Goal: Task Accomplishment & Management: Manage account settings

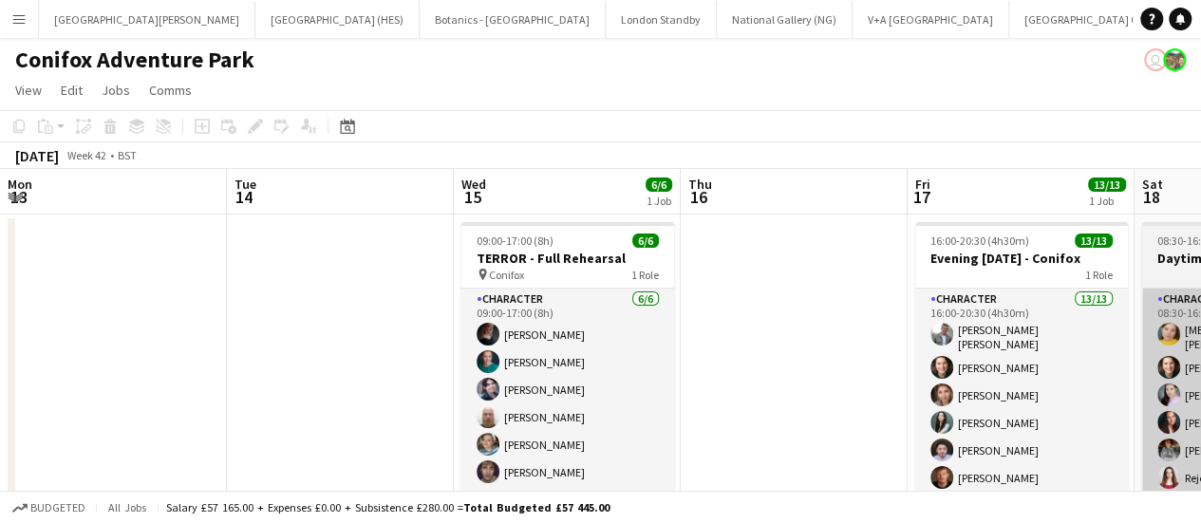
scroll to position [0, 524]
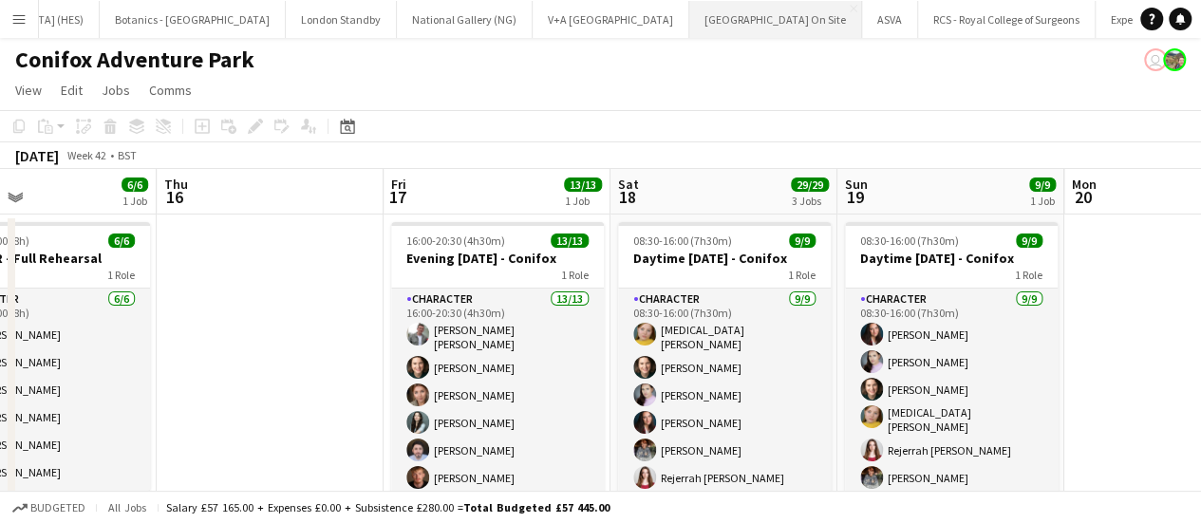
click at [689, 33] on button "[GEOGRAPHIC_DATA] On Site Close" at bounding box center [775, 19] width 173 height 37
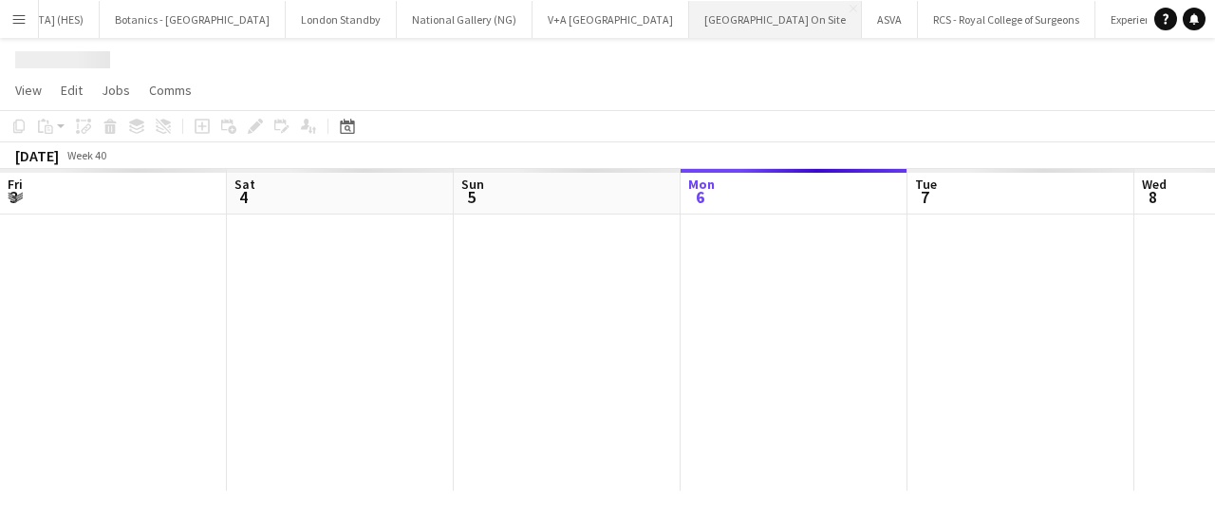
scroll to position [0, 454]
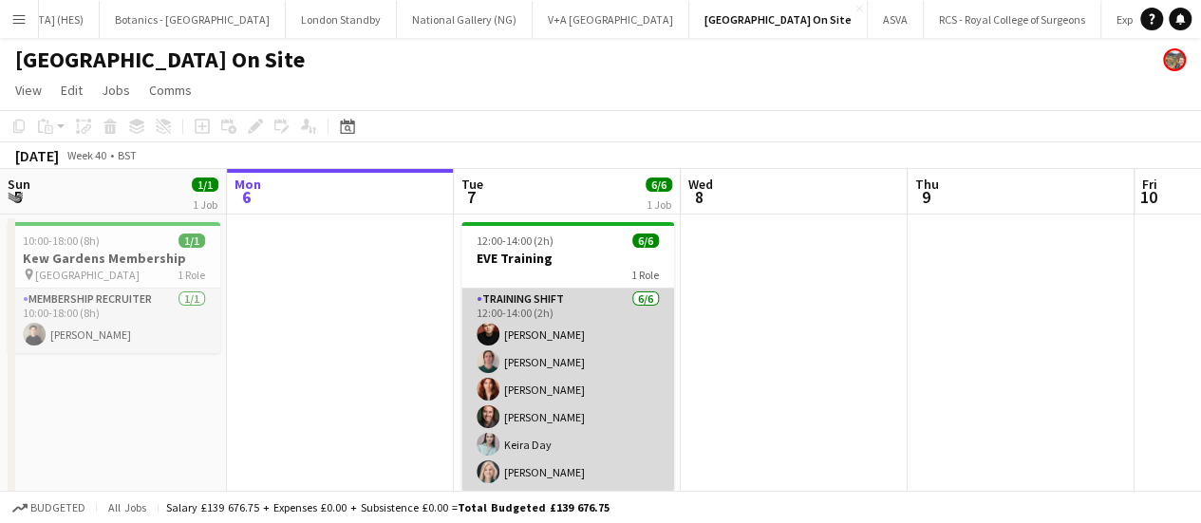
click at [560, 370] on app-card-role "Training shift [DATE] 12:00-14:00 (2h) [PERSON_NAME] [PERSON_NAME] [PERSON_NAME…" at bounding box center [567, 390] width 213 height 202
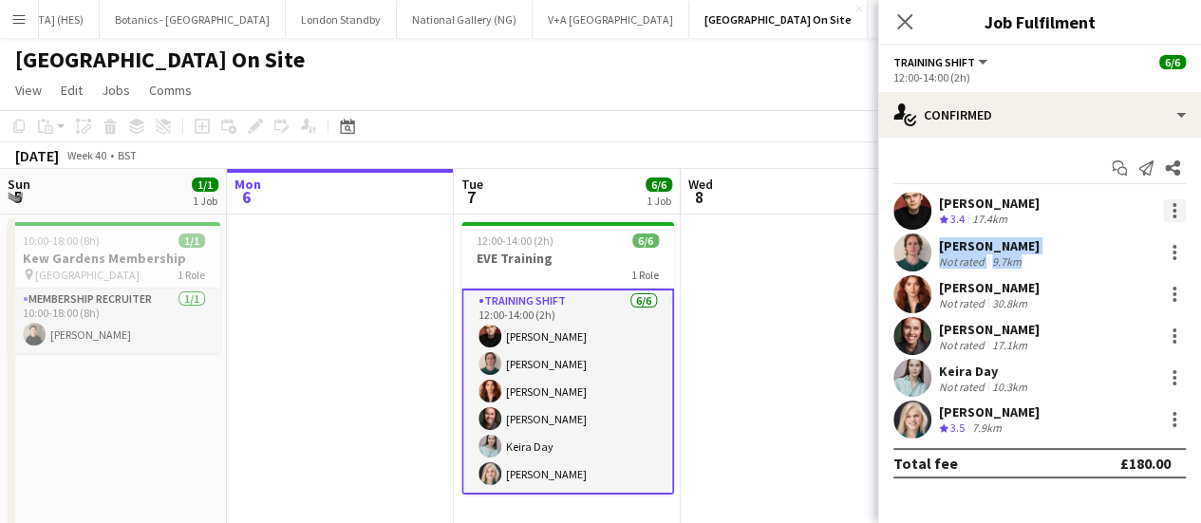
drag, startPoint x: 1168, startPoint y: 257, endPoint x: 1181, endPoint y: 215, distance: 44.7
click at [1181, 215] on div "[PERSON_NAME] Crew rating 3.4 17.4km [PERSON_NAME] Not rated 9.7km [PERSON_NAME…" at bounding box center [1039, 315] width 323 height 247
click at [1181, 215] on div at bounding box center [1174, 210] width 23 height 23
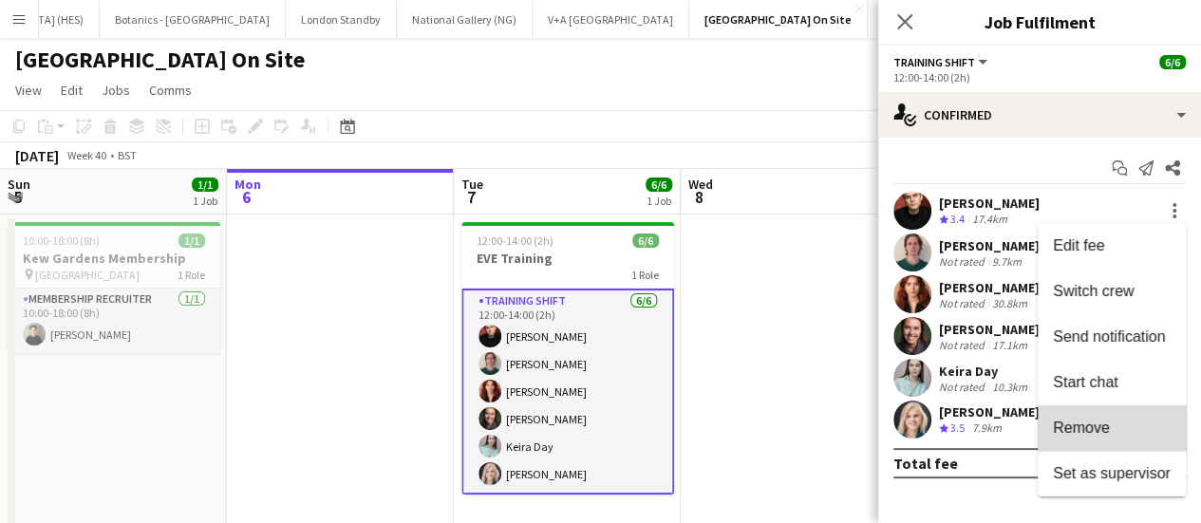
click at [1143, 417] on button "Remove" at bounding box center [1112, 428] width 148 height 46
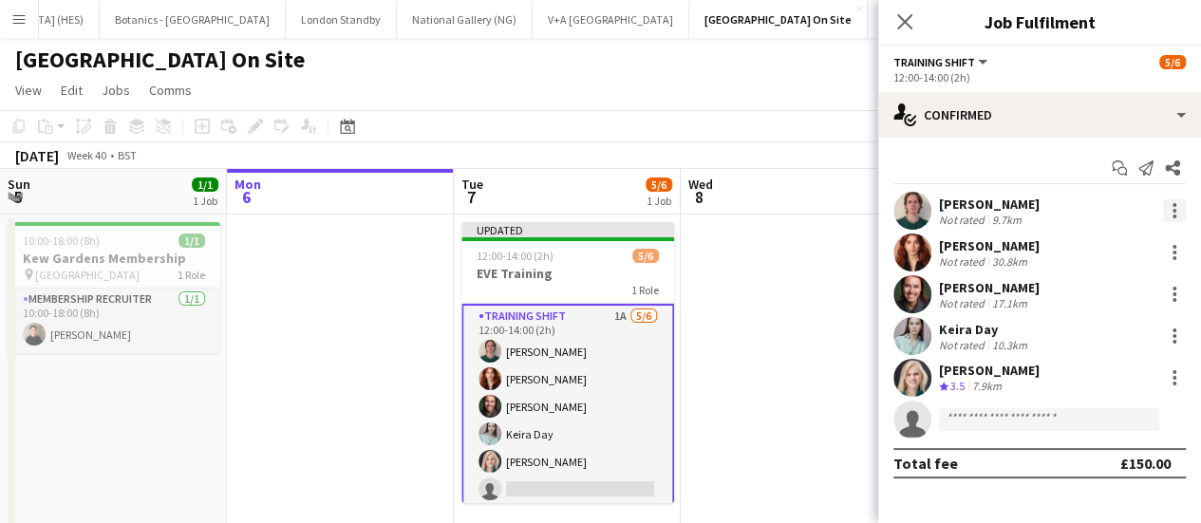
click at [1185, 214] on div at bounding box center [1174, 210] width 23 height 23
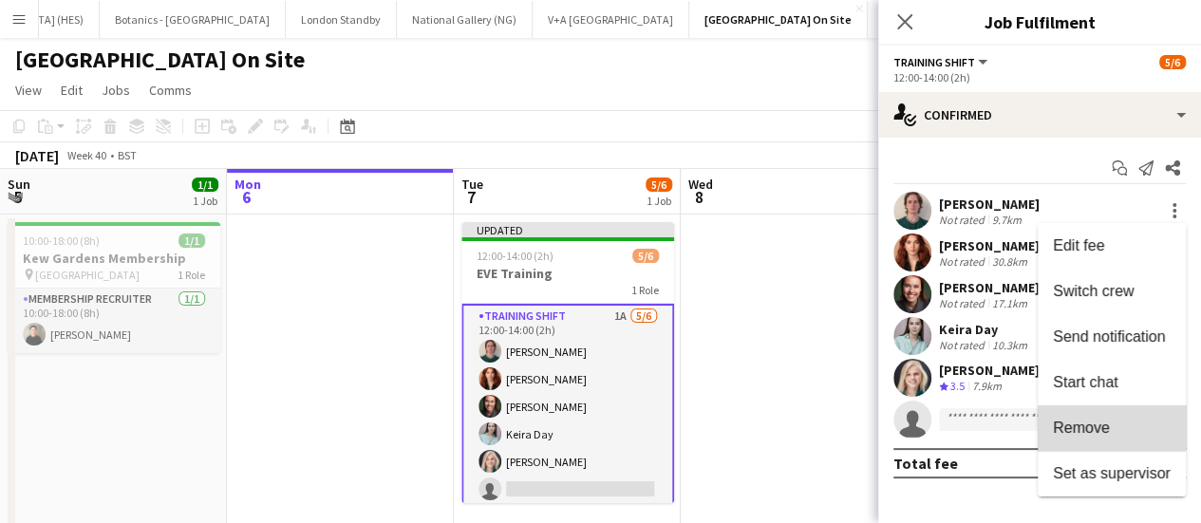
click at [1111, 423] on span "Remove" at bounding box center [1112, 428] width 118 height 17
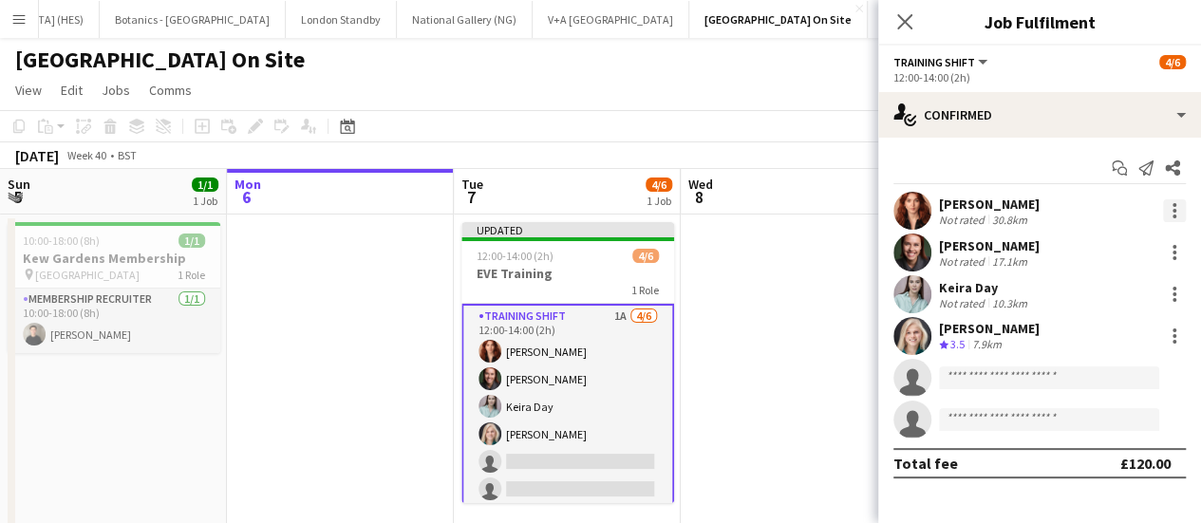
click at [1175, 215] on div at bounding box center [1174, 210] width 23 height 23
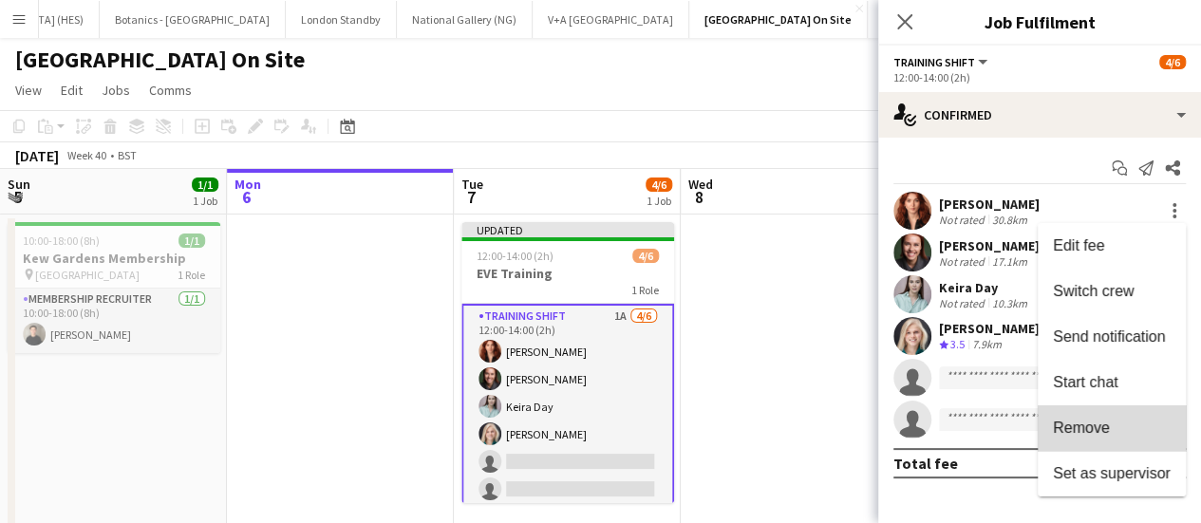
click at [1128, 443] on button "Remove" at bounding box center [1112, 428] width 148 height 46
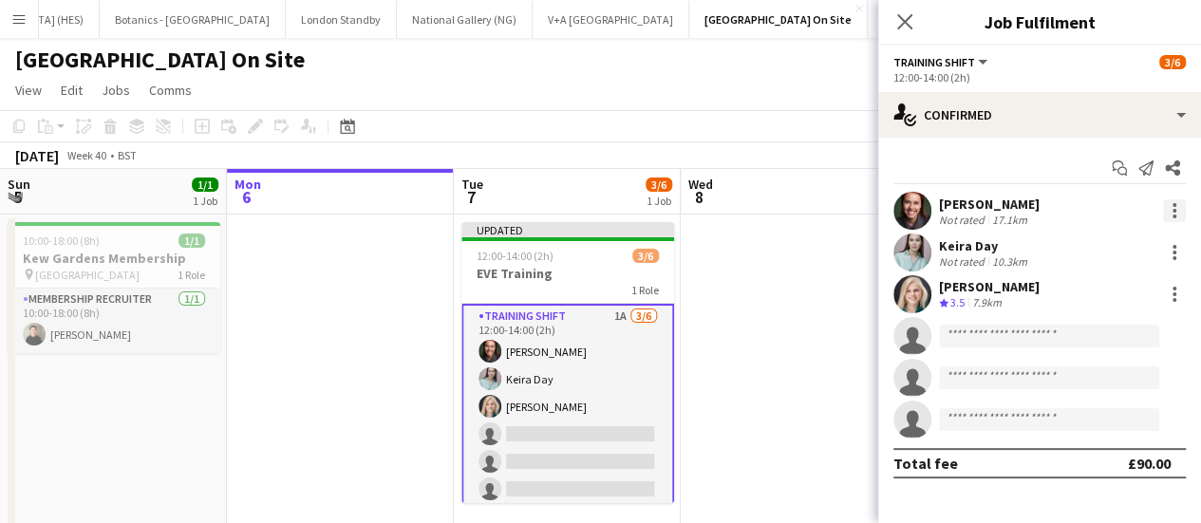
click at [1177, 208] on div at bounding box center [1174, 210] width 23 height 23
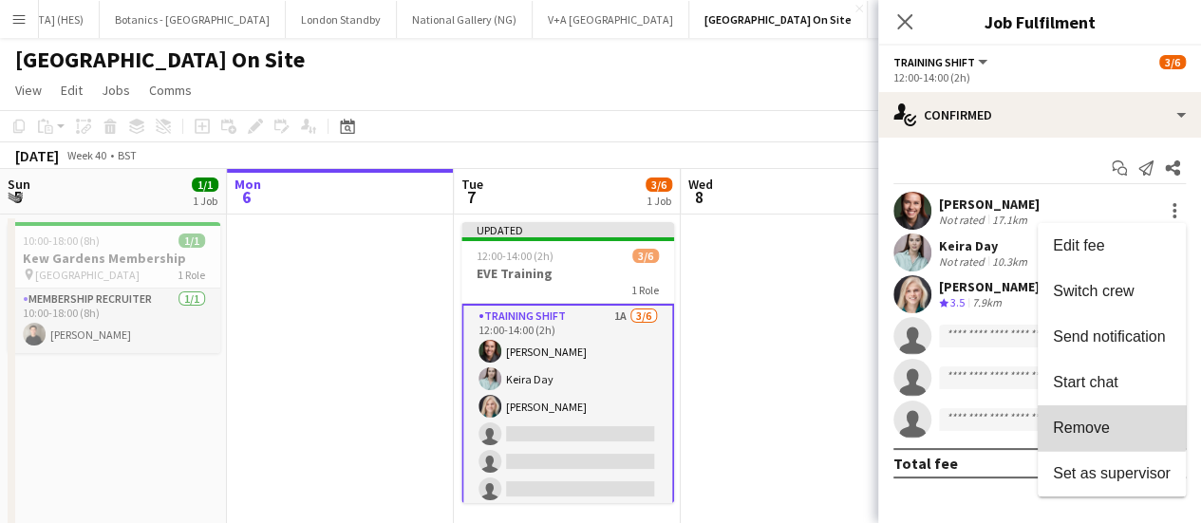
click at [1090, 411] on button "Remove" at bounding box center [1112, 428] width 148 height 46
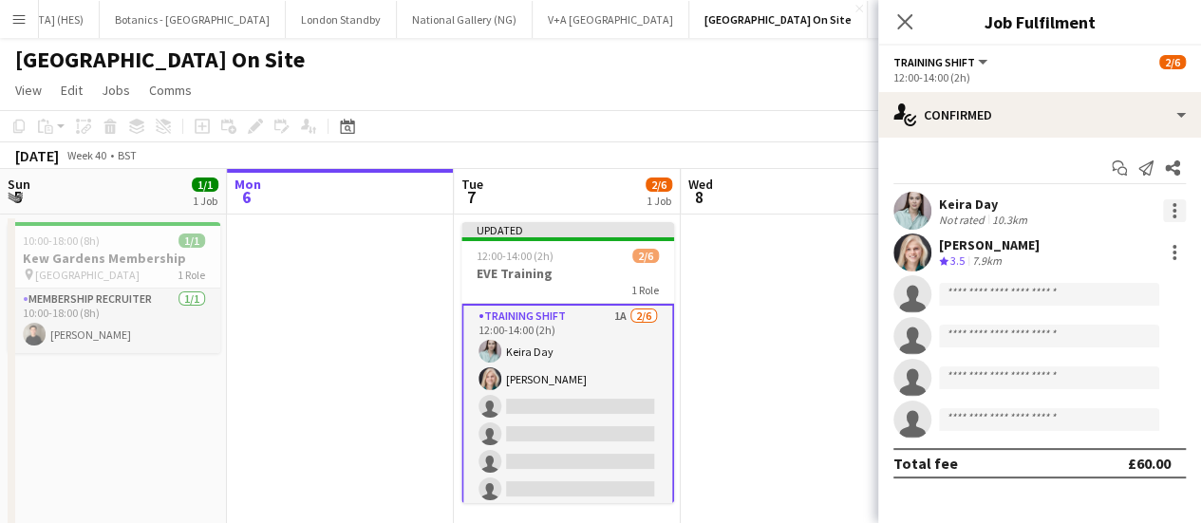
click at [1175, 212] on div at bounding box center [1174, 210] width 23 height 23
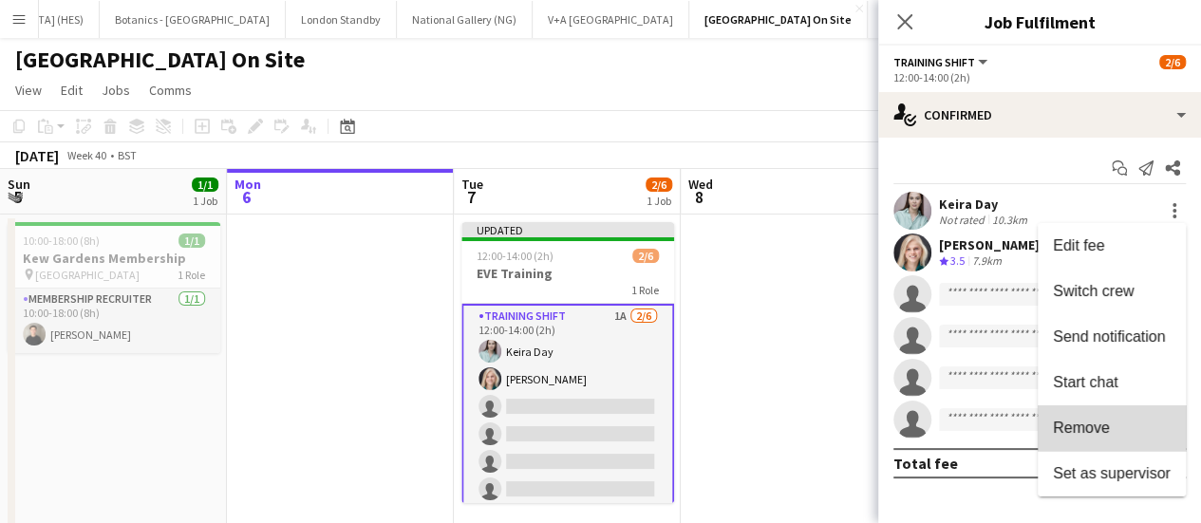
click at [1113, 417] on button "Remove" at bounding box center [1112, 428] width 148 height 46
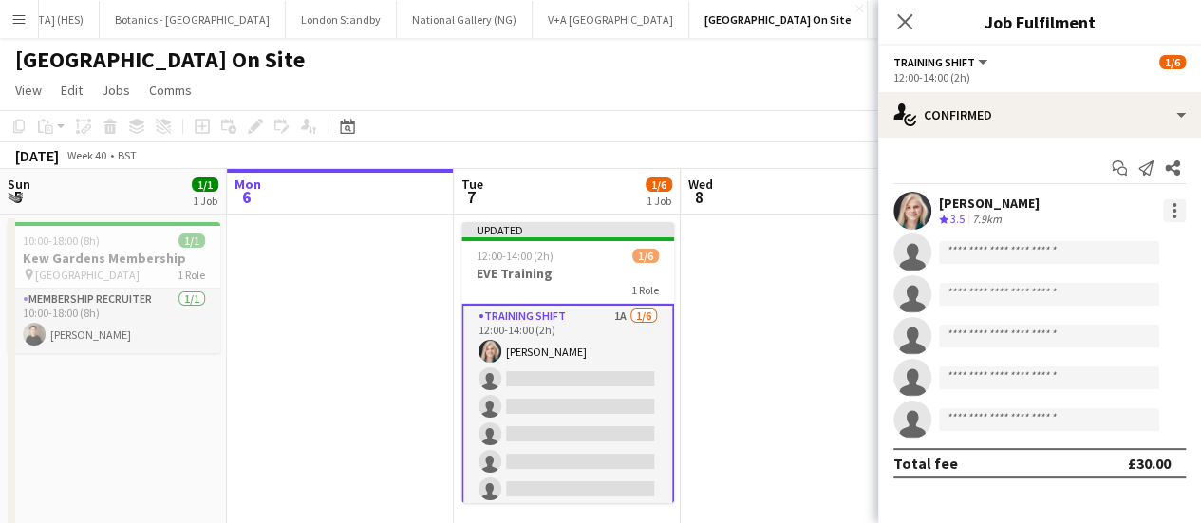
click at [1183, 220] on div at bounding box center [1174, 210] width 23 height 23
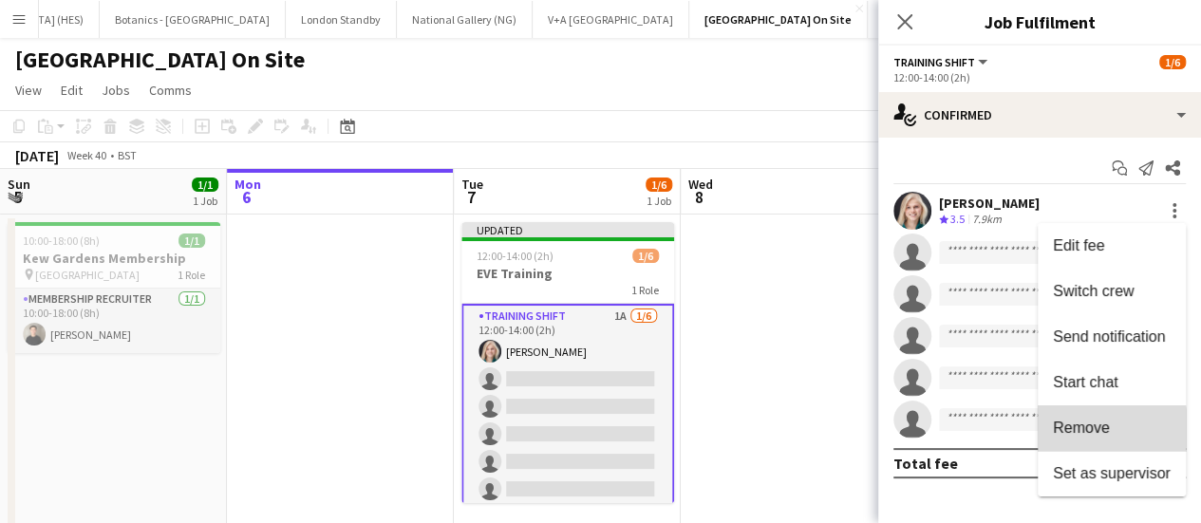
click at [1108, 433] on span "Remove" at bounding box center [1081, 428] width 57 height 16
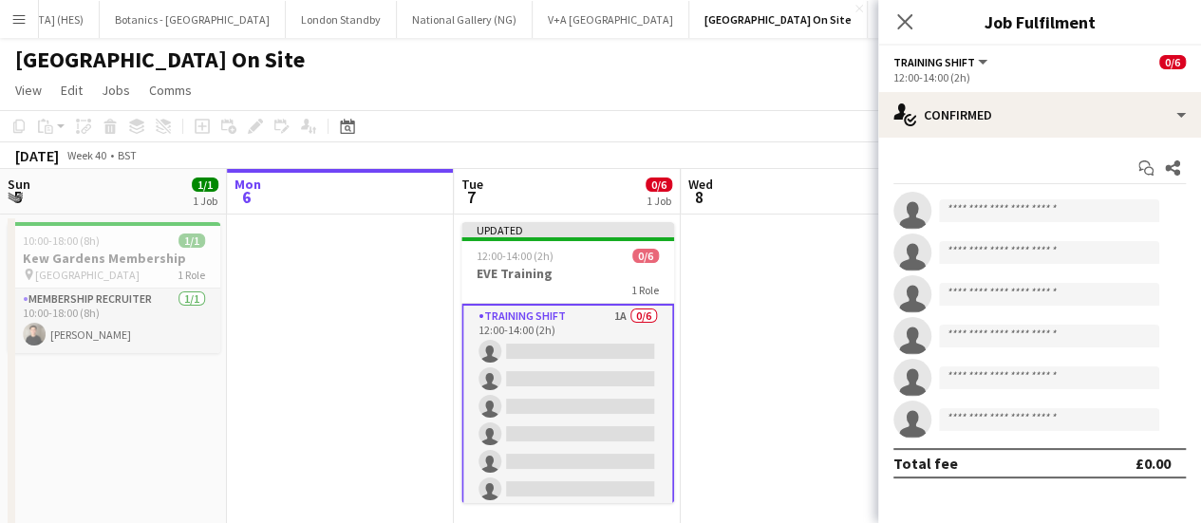
click at [845, 199] on app-board-header-date "Wed 8" at bounding box center [794, 192] width 227 height 46
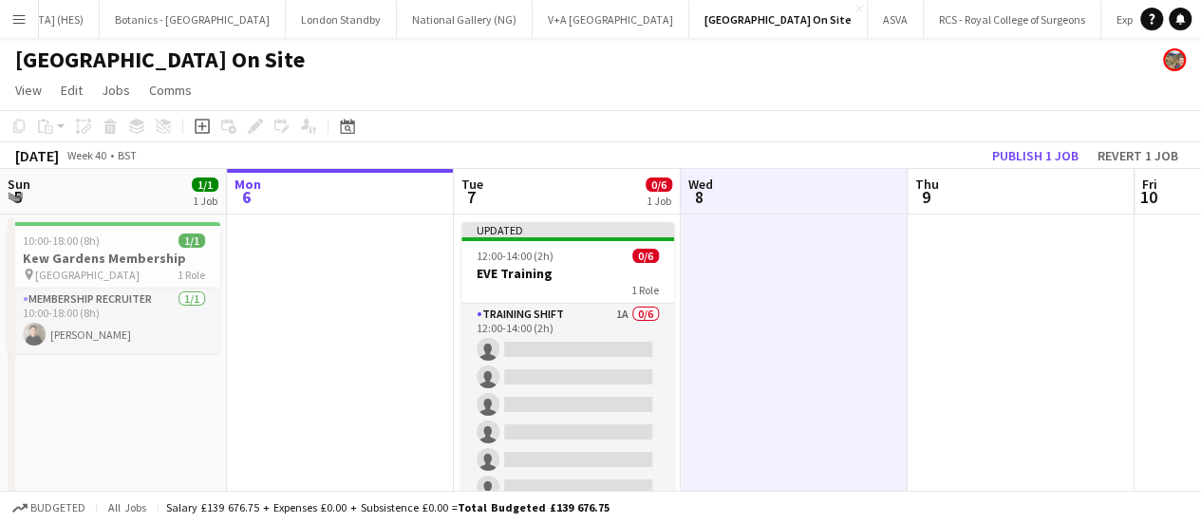
click at [953, 144] on div "[DATE] Week 40 • BST Publish 1 job Revert 1 job" at bounding box center [600, 155] width 1201 height 27
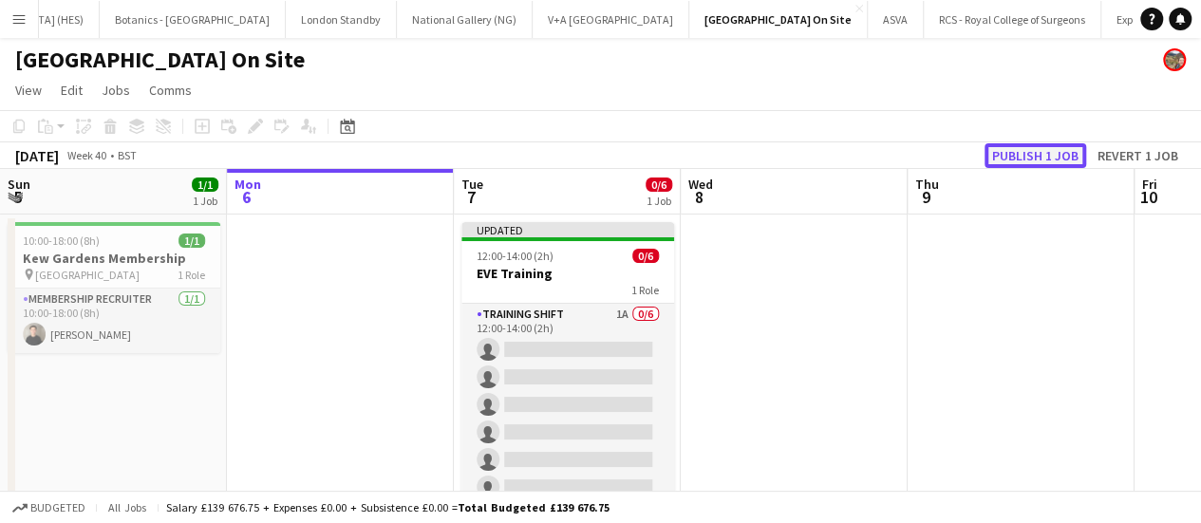
click at [1018, 151] on button "Publish 1 job" at bounding box center [1035, 155] width 102 height 25
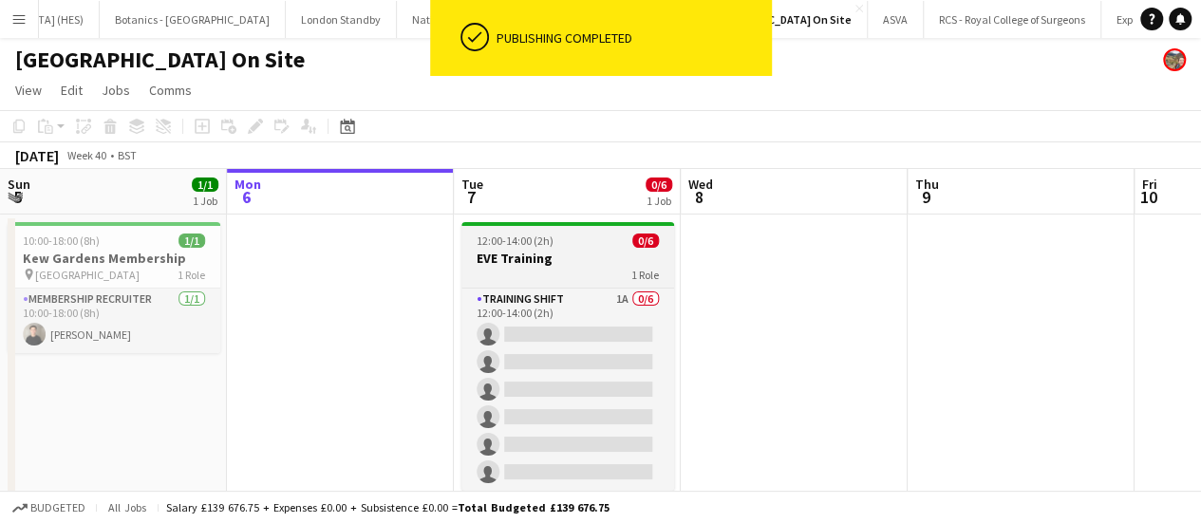
click at [576, 274] on div "1 Role" at bounding box center [567, 274] width 213 height 15
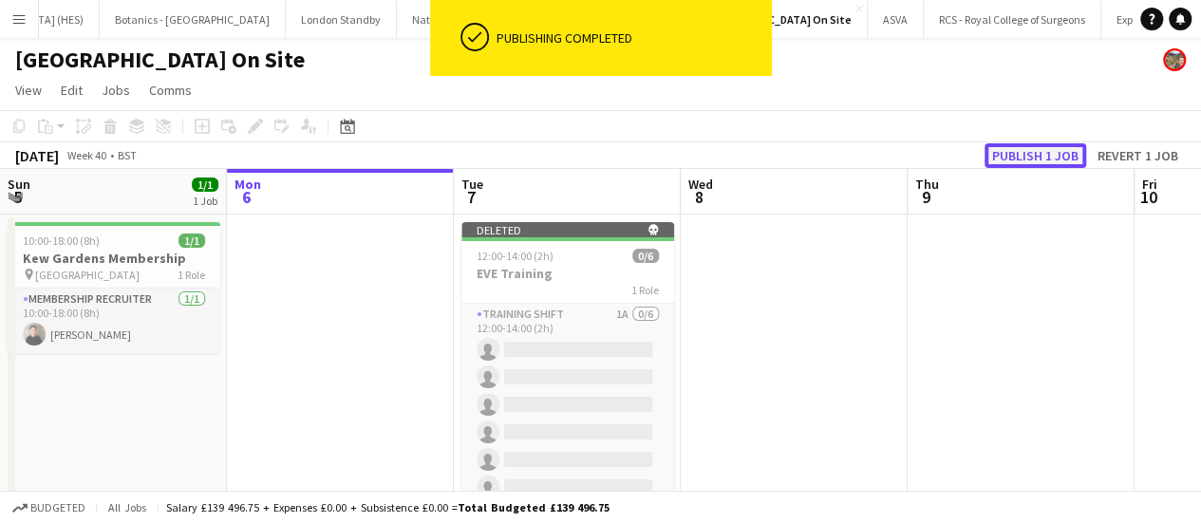
click at [1025, 162] on button "Publish 1 job" at bounding box center [1035, 155] width 102 height 25
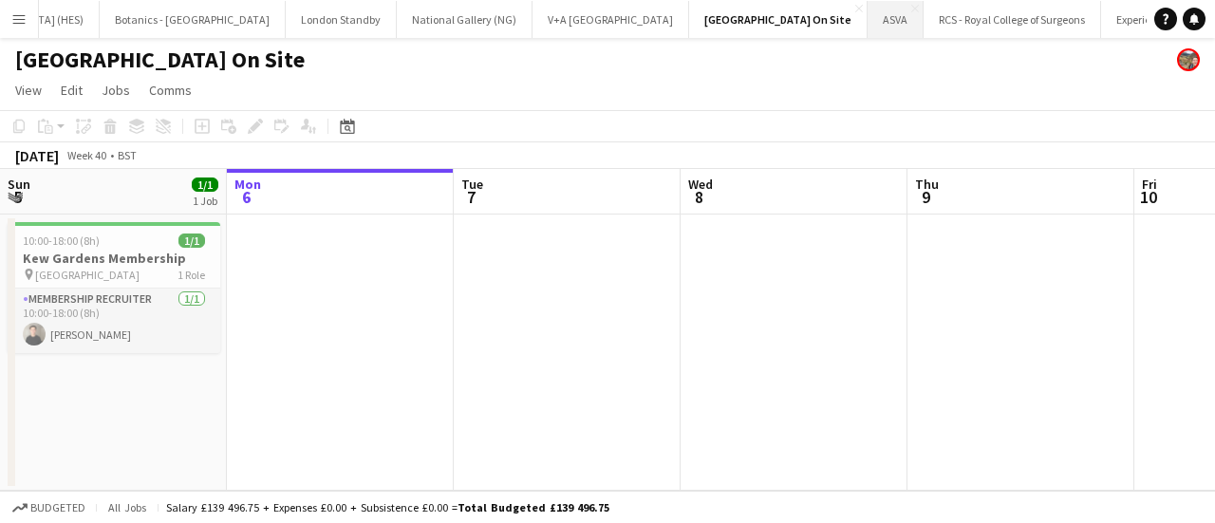
click at [868, 24] on button "ASVA Close" at bounding box center [896, 19] width 56 height 37
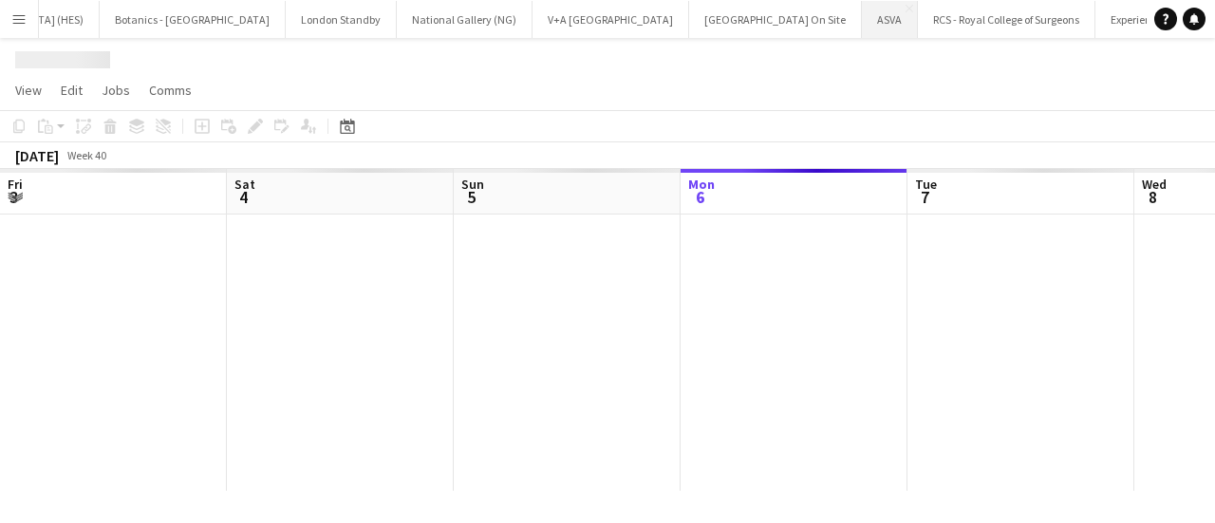
scroll to position [0, 454]
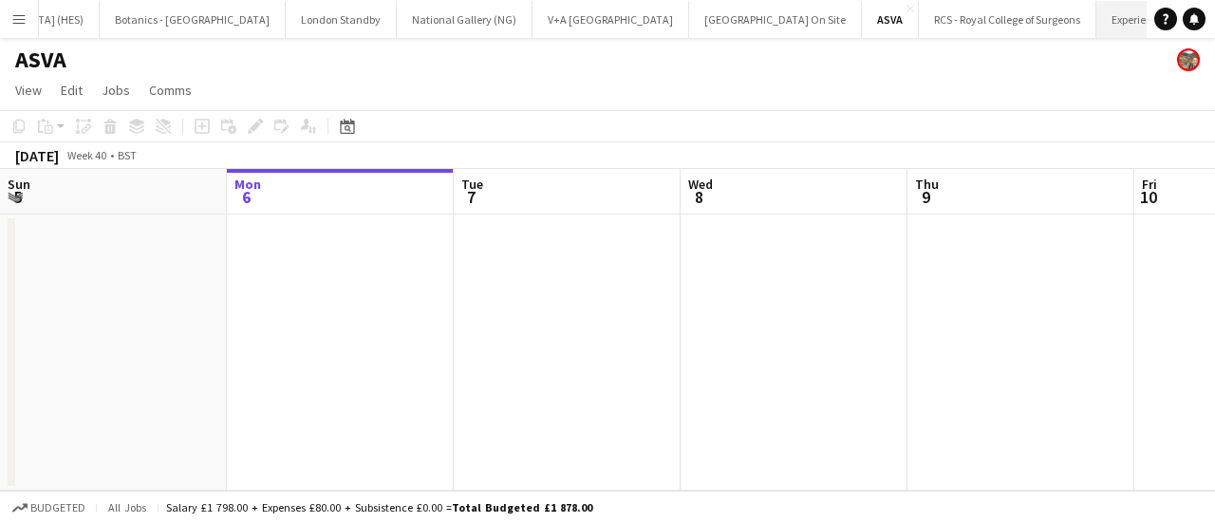
click at [1097, 23] on button "Experiences by Wembley Close" at bounding box center [1171, 19] width 148 height 37
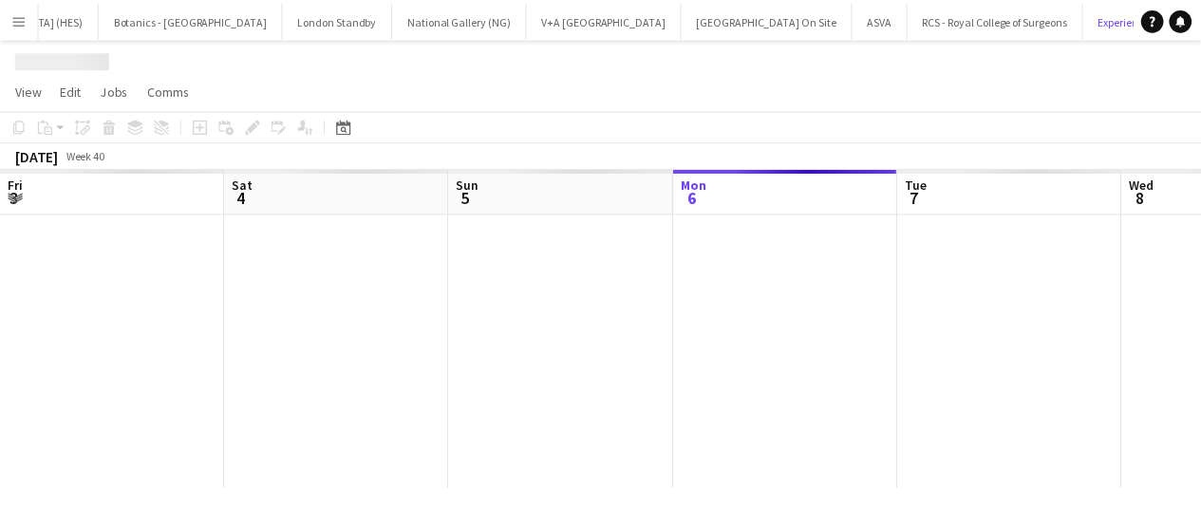
scroll to position [0, 454]
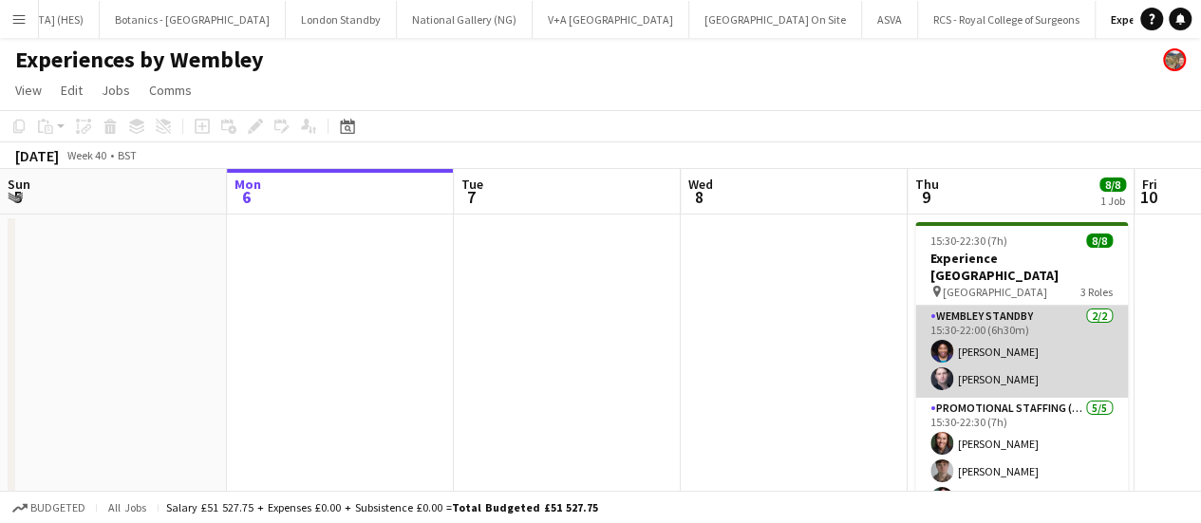
click at [1020, 354] on app-card-role "Wembley Standby [DATE] 15:30-22:00 (6h30m) [PERSON_NAME] [PERSON_NAME]" at bounding box center [1021, 352] width 213 height 92
